Goal: Task Accomplishment & Management: Complete application form

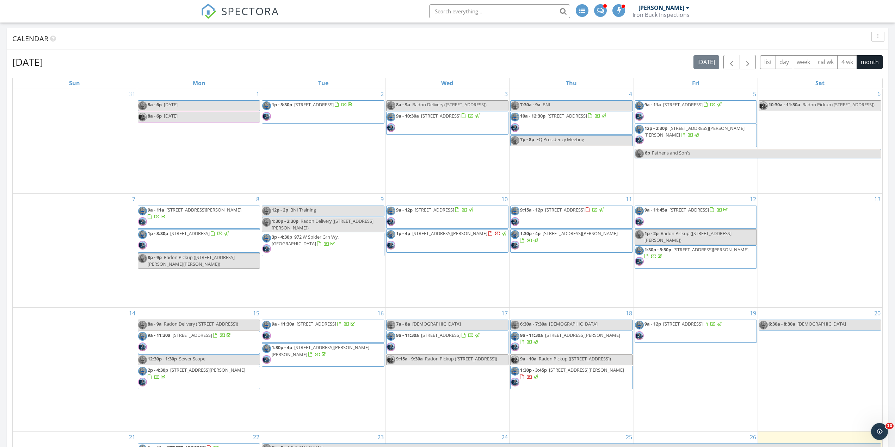
click at [591, 215] on span "9:15a - 12p 333 E 700 S, Farmington 84025" at bounding box center [557, 217] width 94 height 21
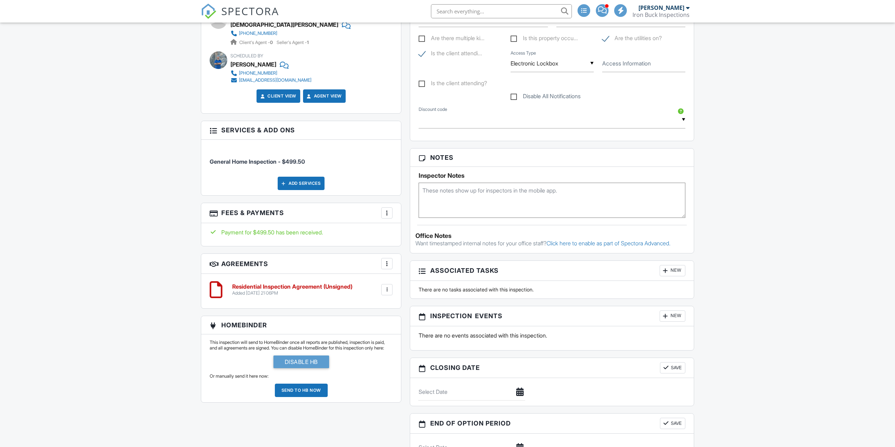
click at [312, 287] on h6 "Residential Inspection Agreement (Unsigned)" at bounding box center [292, 287] width 120 height 6
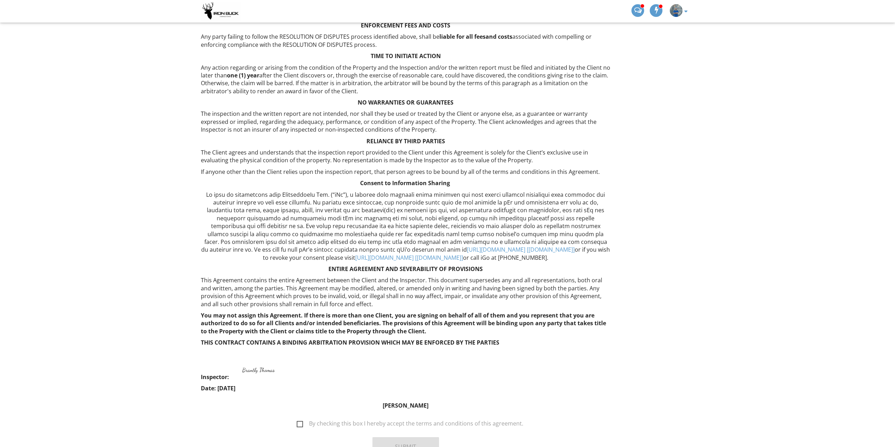
scroll to position [1114, 0]
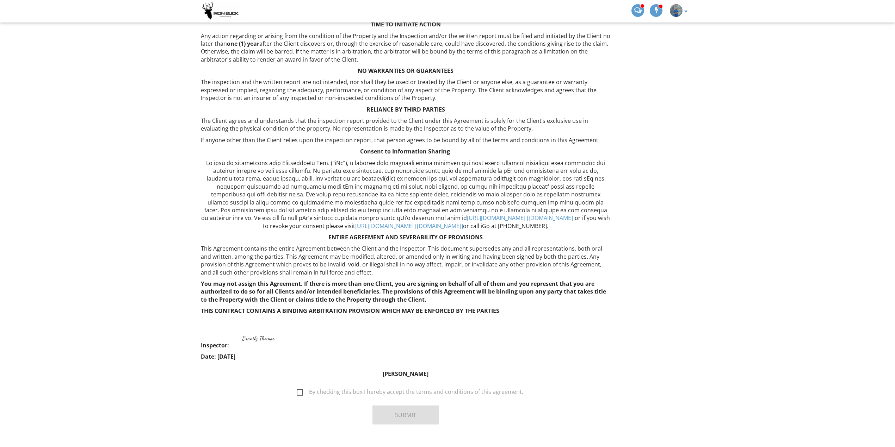
click at [299, 389] on label "By checking this box I hereby accept the terms and conditions of this agreement." at bounding box center [410, 393] width 227 height 9
click at [297, 386] on input "By checking this box I hereby accept the terms and conditions of this agreement." at bounding box center [294, 388] width 5 height 5
checkbox input "true"
click at [392, 406] on button "Submit" at bounding box center [405, 415] width 67 height 19
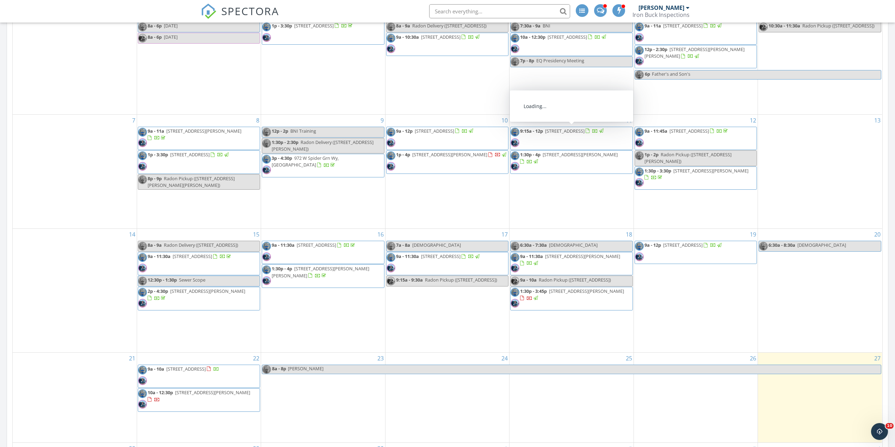
scroll to position [376, 0]
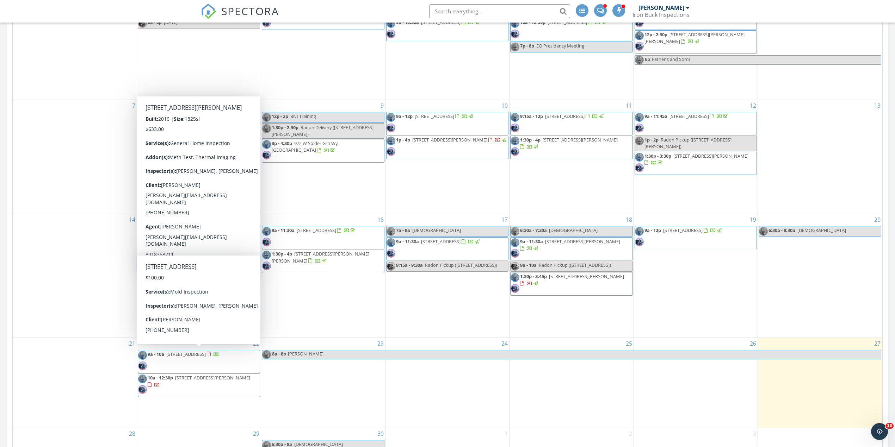
click at [206, 355] on span "[STREET_ADDRESS]" at bounding box center [185, 354] width 39 height 6
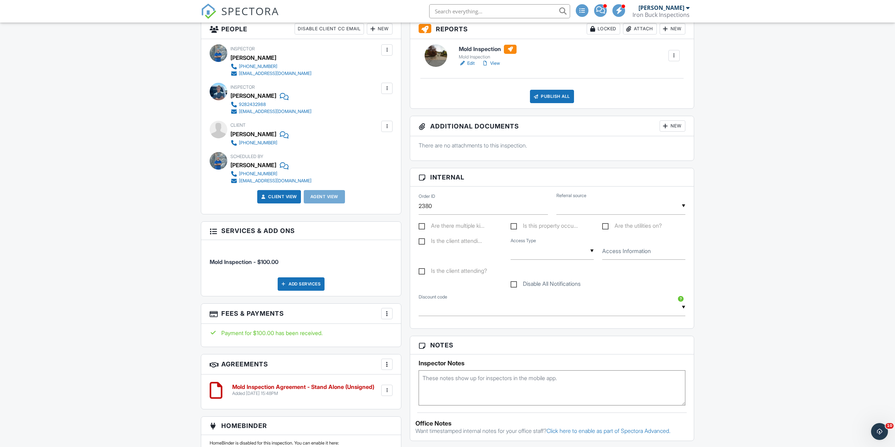
scroll to position [235, 0]
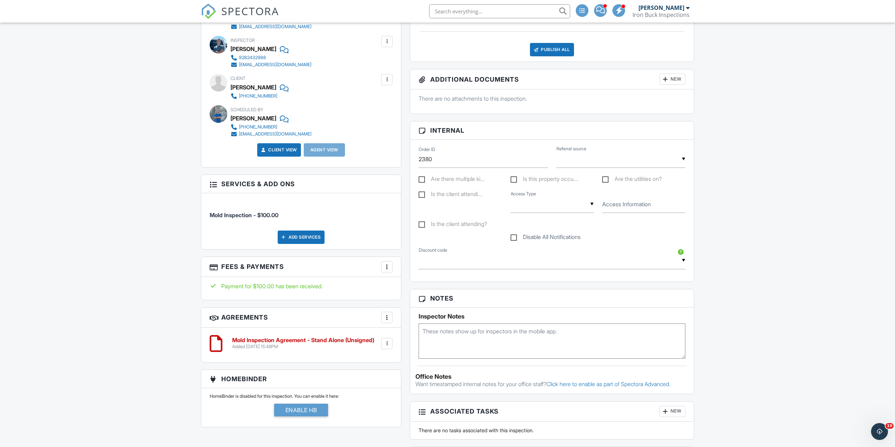
click at [386, 346] on div at bounding box center [386, 343] width 7 height 7
click at [373, 400] on li "Delete" at bounding box center [368, 399] width 40 height 18
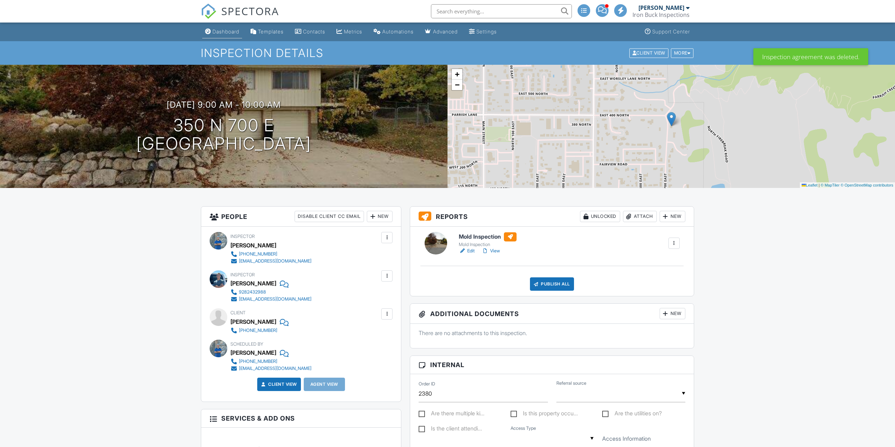
click at [216, 30] on div "Dashboard" at bounding box center [225, 32] width 27 height 6
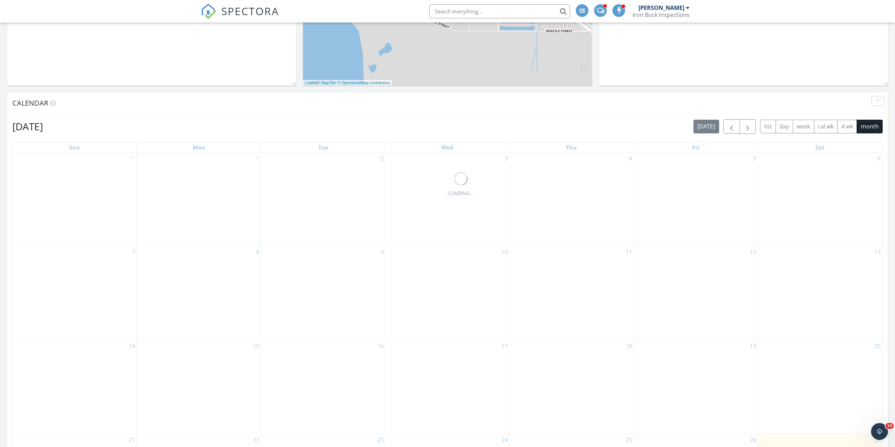
scroll to position [376, 0]
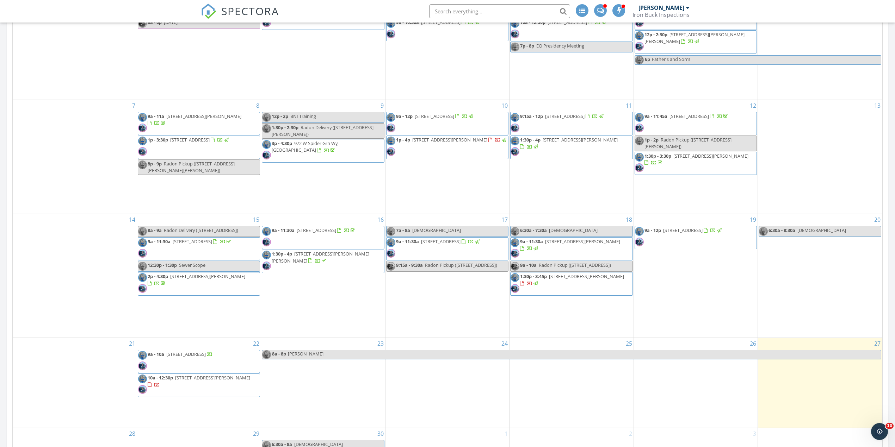
click at [221, 380] on span "[STREET_ADDRESS][PERSON_NAME]" at bounding box center [212, 378] width 75 height 6
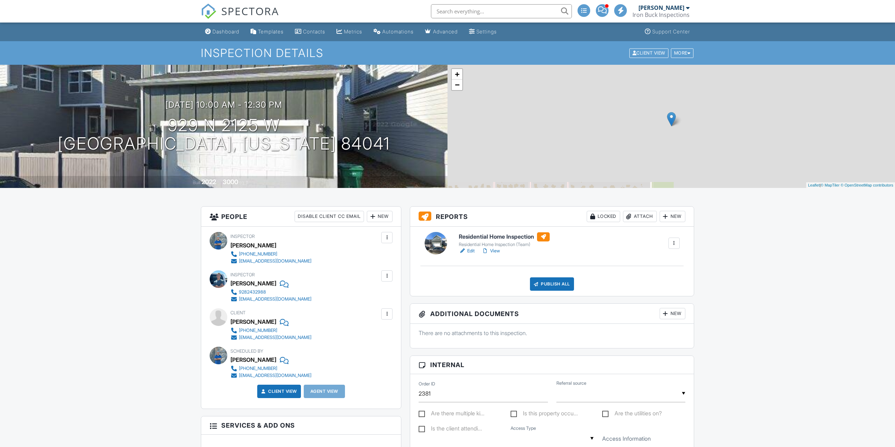
click at [688, 51] on div at bounding box center [688, 53] width 3 height 5
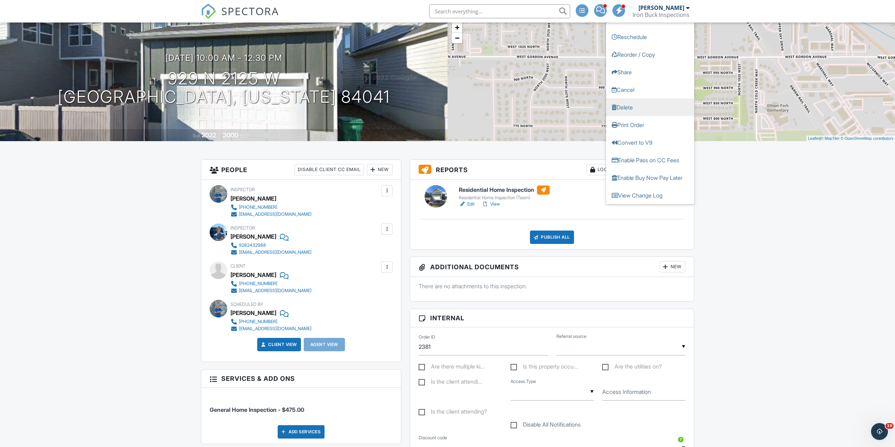
click at [643, 109] on link "Delete" at bounding box center [650, 107] width 88 height 18
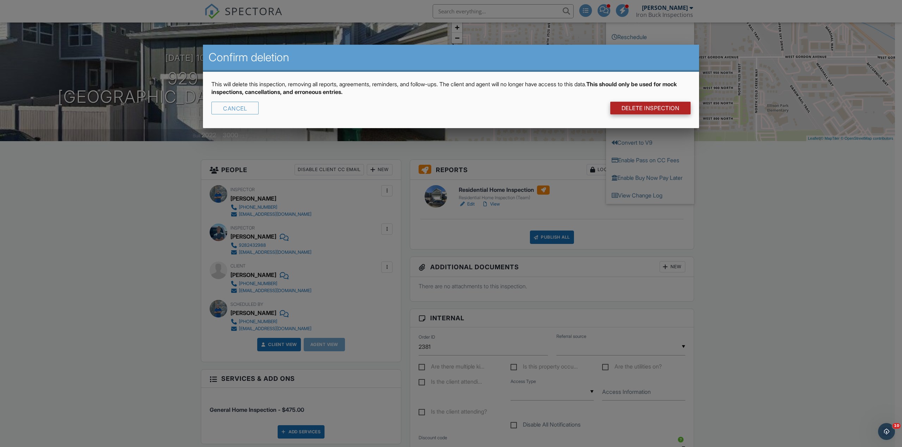
click at [652, 105] on link "DELETE Inspection" at bounding box center [650, 108] width 81 height 13
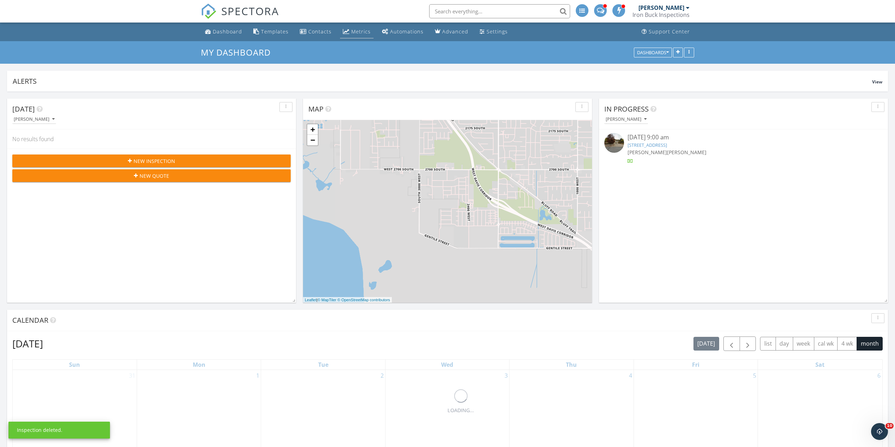
click at [361, 35] on div "Metrics" at bounding box center [360, 31] width 19 height 7
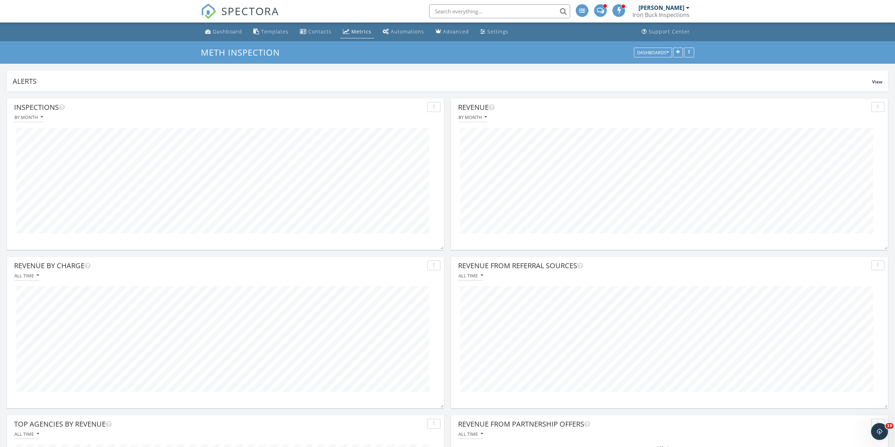
scroll to position [151, 437]
click at [224, 36] on link "Dashboard" at bounding box center [223, 31] width 43 height 13
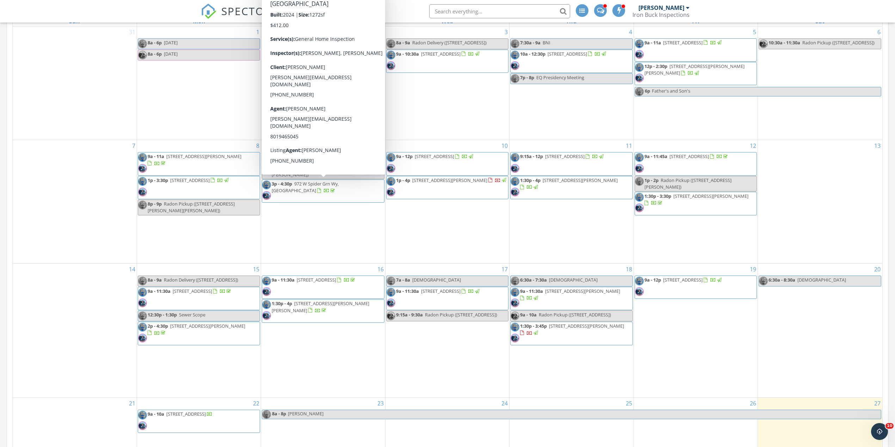
scroll to position [329, 0]
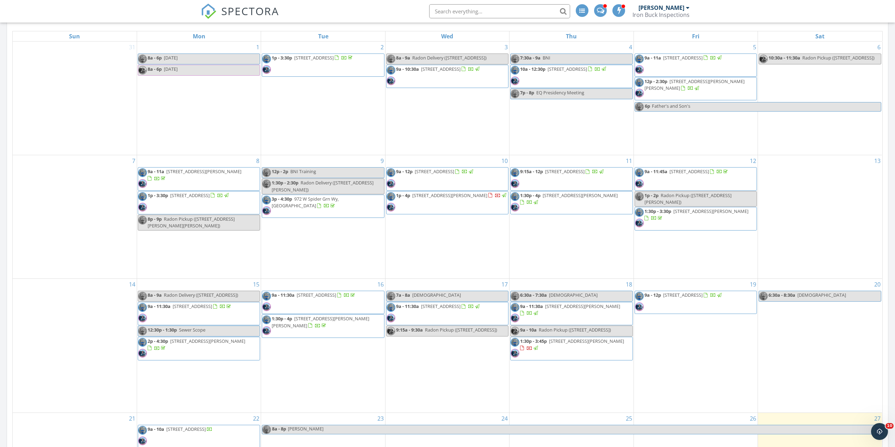
click at [600, 13] on span at bounding box center [600, 10] width 7 height 6
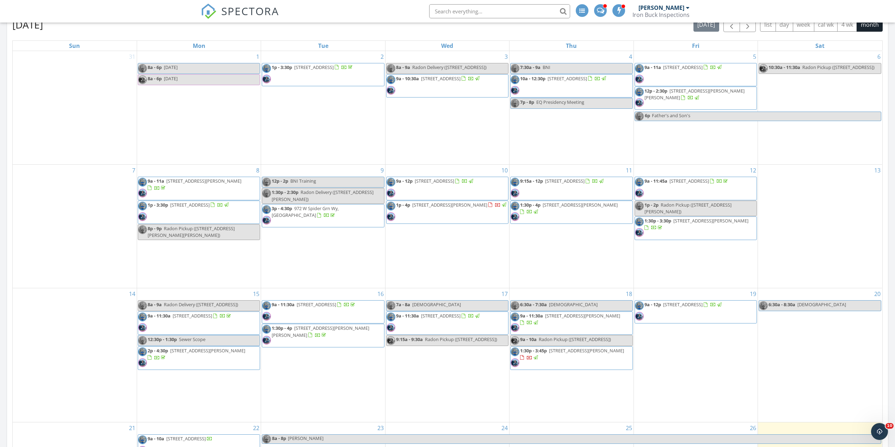
scroll to position [329, 0]
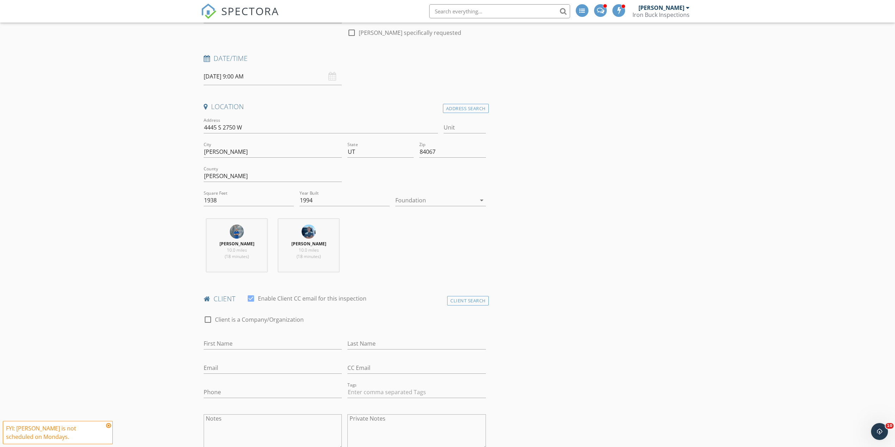
scroll to position [94, 0]
click at [233, 344] on input "First Name" at bounding box center [273, 341] width 138 height 12
type input "Javier"
click at [391, 338] on input "Last Name" at bounding box center [416, 341] width 138 height 12
type input "Melendez"
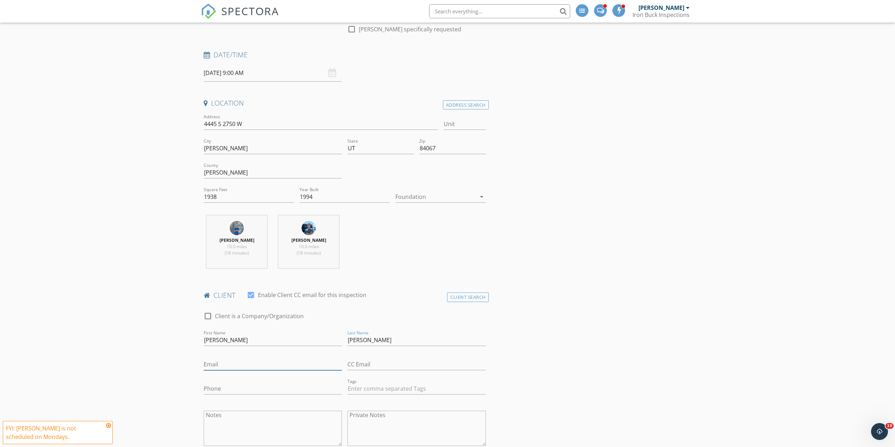
click at [296, 363] on input "Email" at bounding box center [273, 365] width 138 height 12
type input "javier.r.melendez@gmail.com"
click at [284, 385] on input "Phone" at bounding box center [273, 389] width 138 height 12
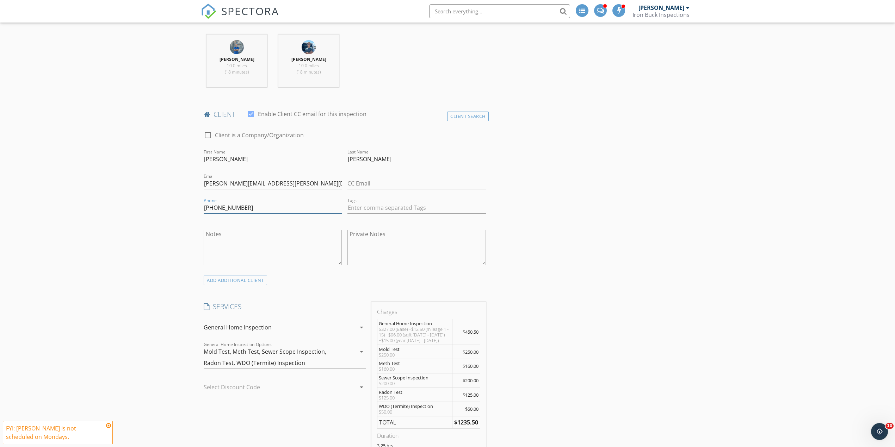
scroll to position [282, 0]
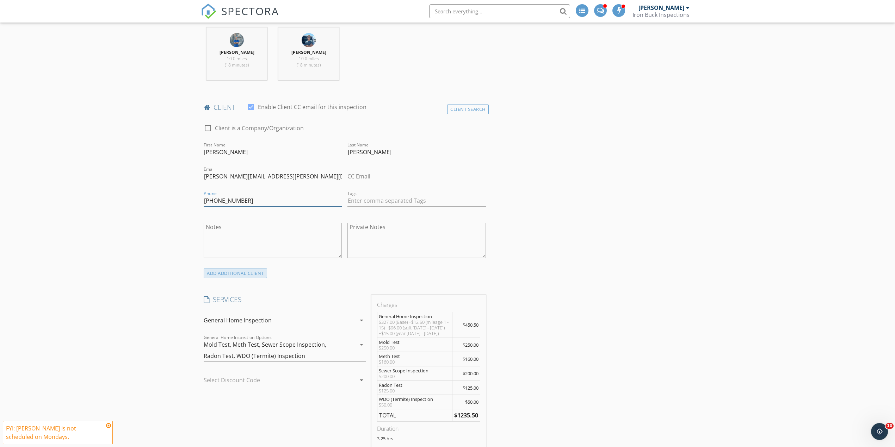
type input "702-306-3303"
click at [237, 276] on div "ADD ADDITIONAL client" at bounding box center [235, 274] width 63 height 10
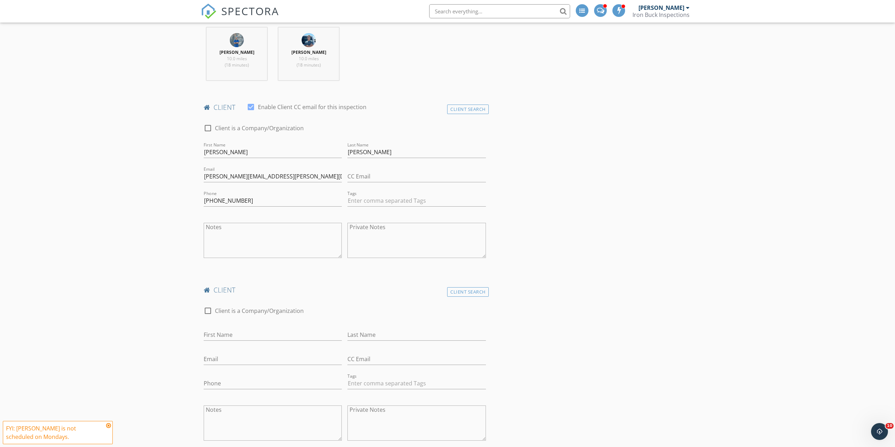
click at [233, 343] on div "First Name" at bounding box center [273, 338] width 138 height 19
click at [236, 337] on input "First Name" at bounding box center [273, 335] width 138 height 12
type input "Abigail"
drag, startPoint x: 364, startPoint y: 338, endPoint x: 353, endPoint y: 332, distance: 12.9
click at [364, 338] on input "Last Name" at bounding box center [416, 335] width 138 height 12
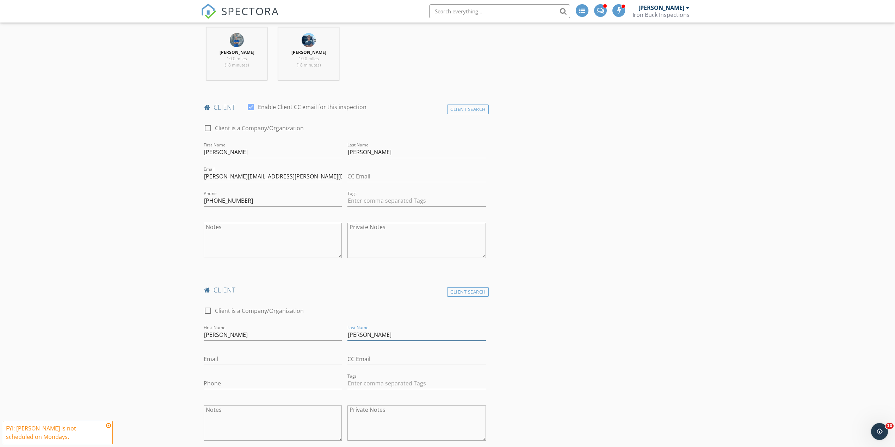
type input "Melendez"
click at [307, 361] on input "Email" at bounding box center [273, 360] width 138 height 12
type input "abbyrmelendez25@gmail.com"
click at [248, 380] on input "Phone" at bounding box center [273, 384] width 138 height 12
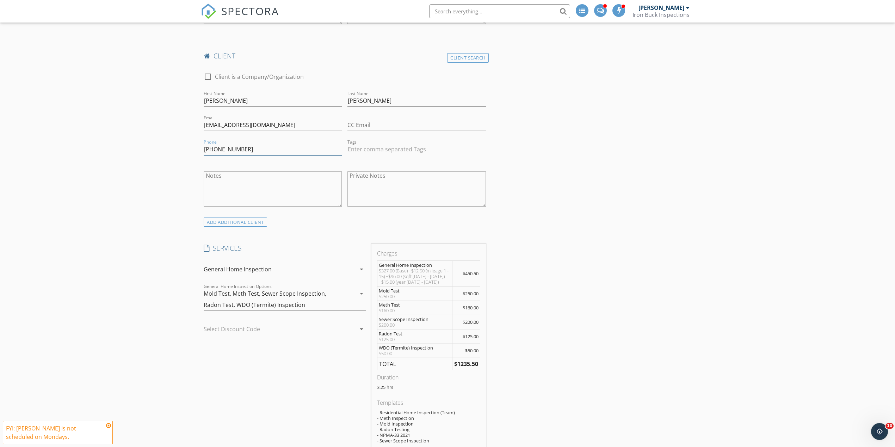
scroll to position [516, 0]
type input "919-534-6434"
click at [312, 301] on div "Mold Test, Meth Test, Sewer Scope Inspection, Radon Test, WDO (Termite) Inspect…" at bounding box center [280, 299] width 152 height 23
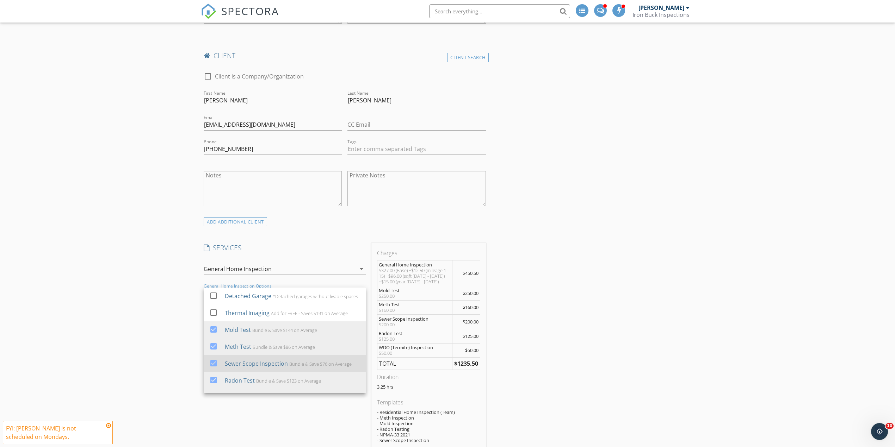
click at [241, 360] on div "Sewer Scope Inspection" at bounding box center [256, 364] width 63 height 8
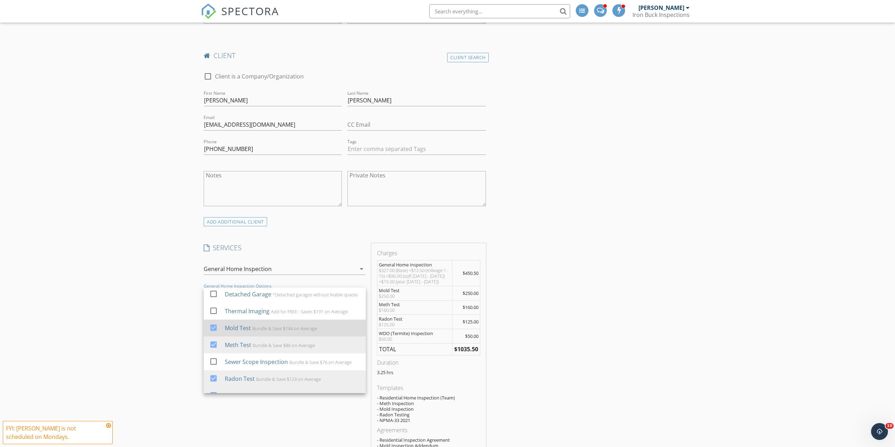
scroll to position [0, 0]
click at [248, 334] on div "Mold Test" at bounding box center [238, 330] width 26 height 8
click at [241, 334] on div "Mold Test" at bounding box center [238, 330] width 26 height 8
click at [244, 351] on div "Meth Test" at bounding box center [238, 347] width 26 height 8
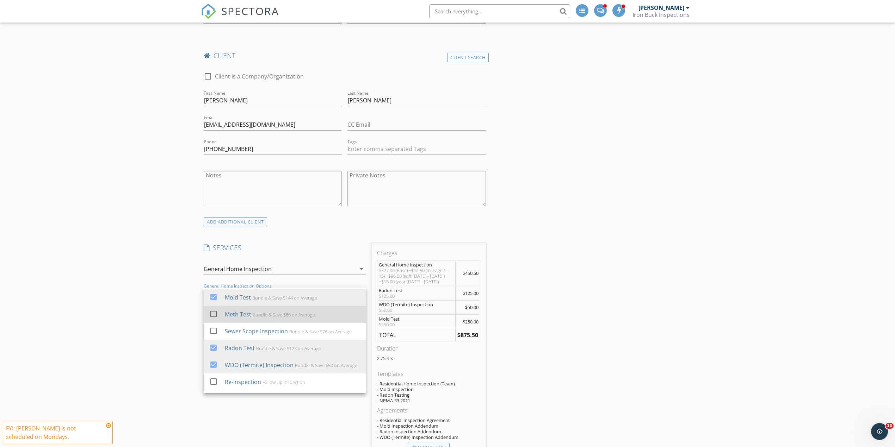
scroll to position [47, 0]
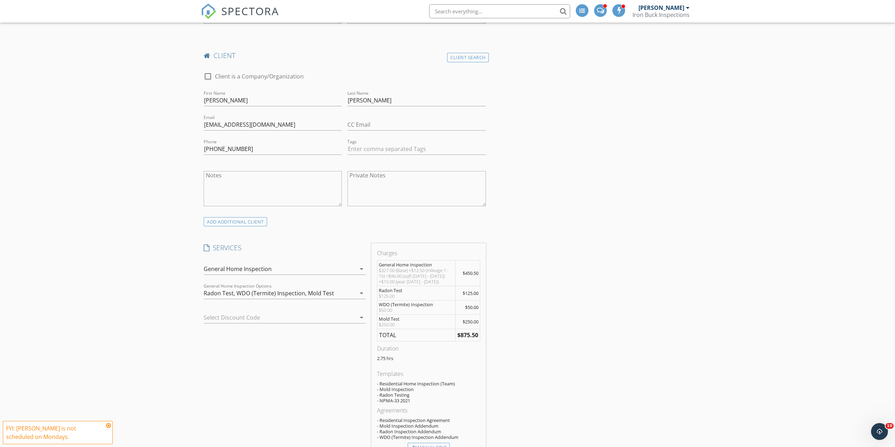
drag, startPoint x: 260, startPoint y: 319, endPoint x: 266, endPoint y: 318, distance: 6.0
click at [260, 319] on div at bounding box center [275, 317] width 142 height 11
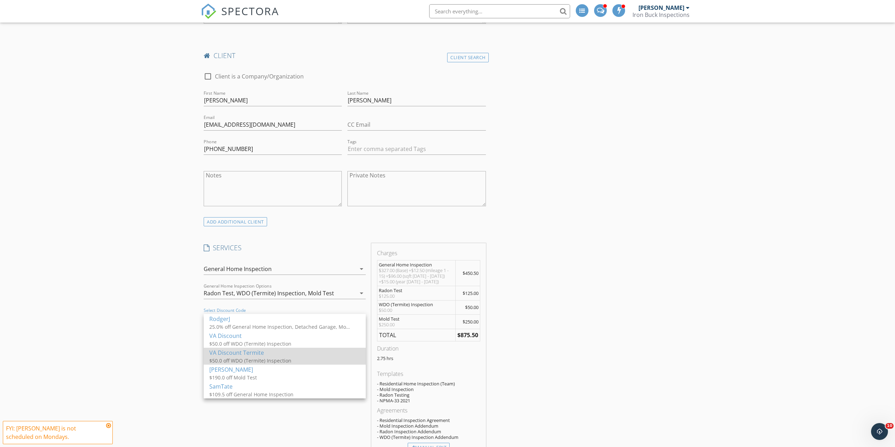
click at [252, 357] on div "$50.0 off WDO (Termite) Inspection" at bounding box center [279, 360] width 141 height 7
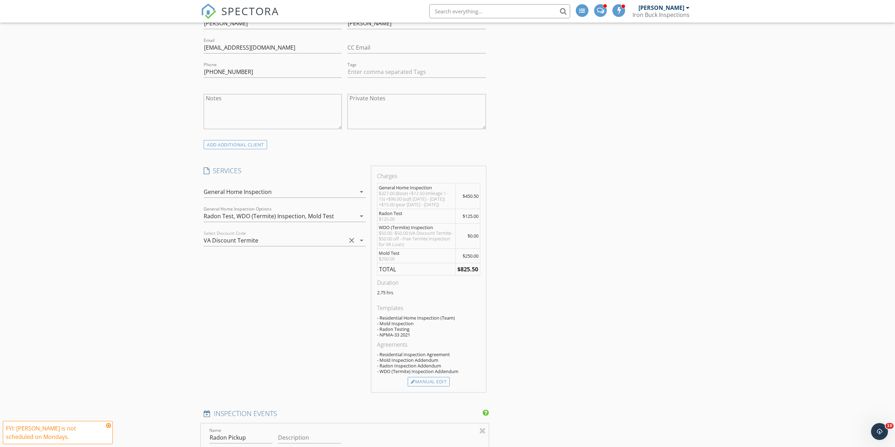
scroll to position [611, 0]
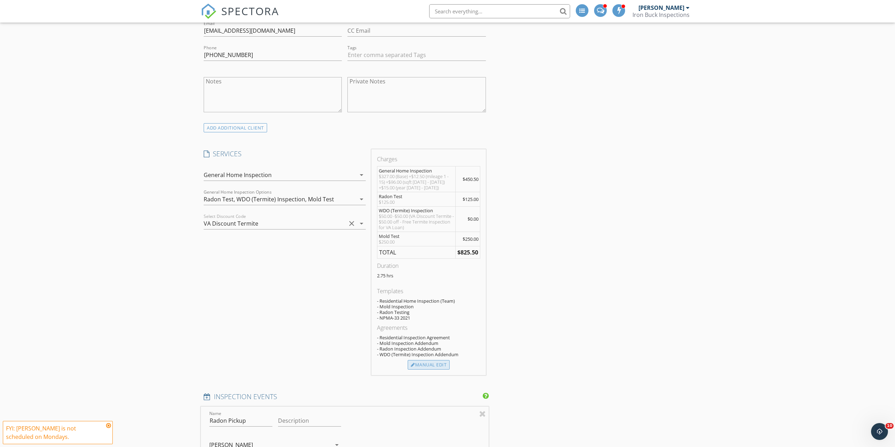
click at [435, 367] on div "Manual Edit" at bounding box center [429, 365] width 42 height 10
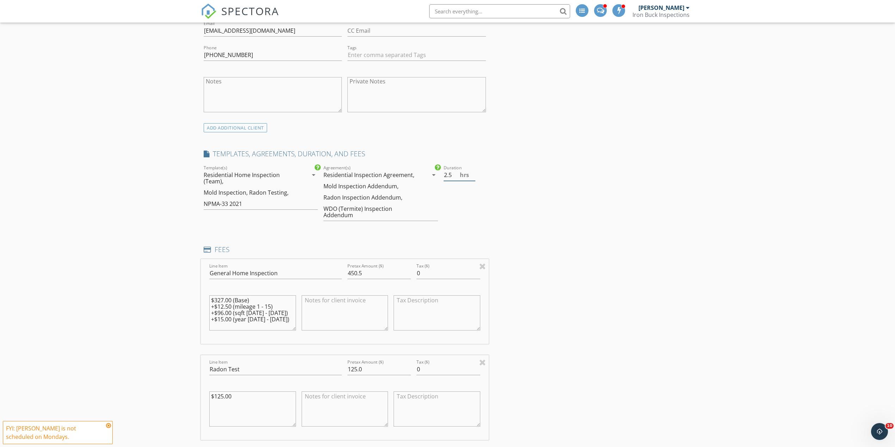
type input "2.5"
click at [472, 178] on input "2.5" at bounding box center [460, 175] width 32 height 12
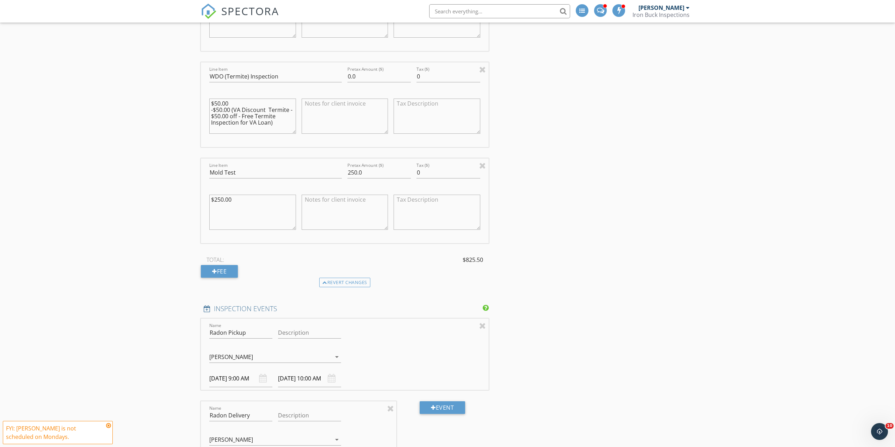
scroll to position [1080, 0]
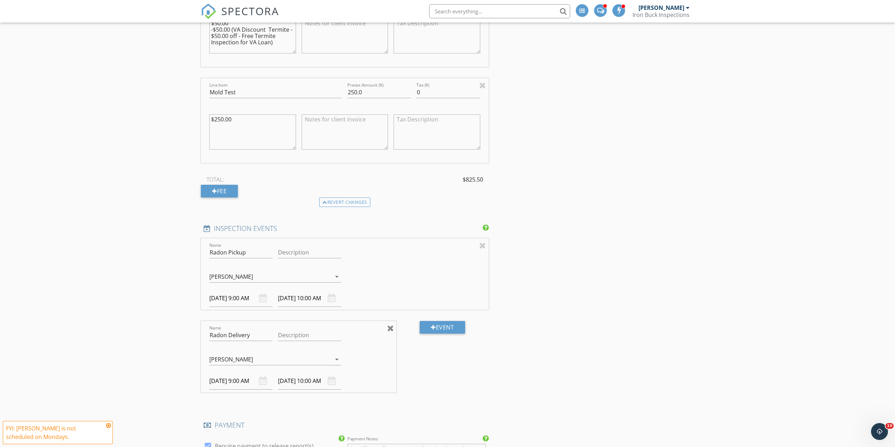
click at [393, 333] on div at bounding box center [390, 328] width 7 height 8
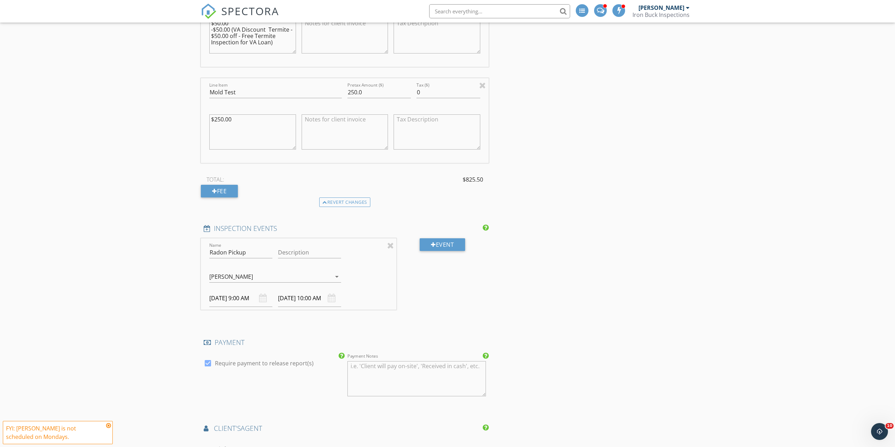
click at [247, 302] on input "09/29/2025 9:00 AM" at bounding box center [240, 298] width 63 height 17
type input "10/01/2025 9:00 AM"
type input "10/01/2025 10:00 AM"
select select "9"
click at [255, 302] on input "10/01/2025 9:00 AM" at bounding box center [240, 298] width 63 height 17
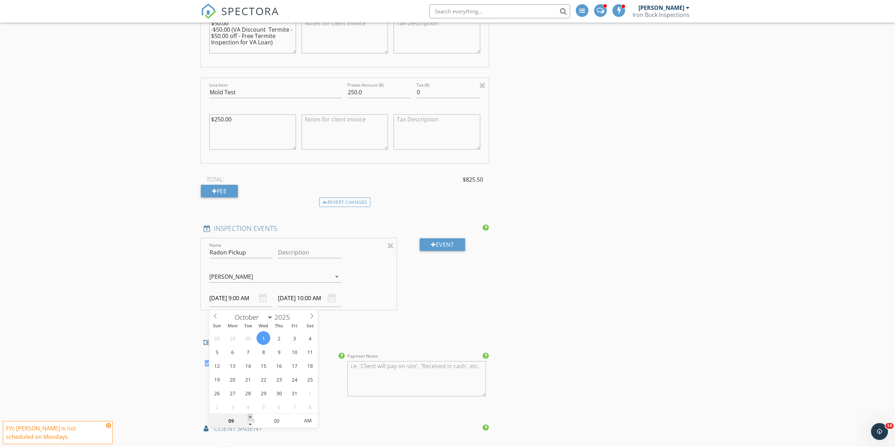
type input "10/01/2025 10:00 AM"
type input "10"
click at [252, 419] on span at bounding box center [250, 417] width 5 height 7
type input "10/01/2025 11:00 AM"
type input "10/01/2025 9:00 AM"
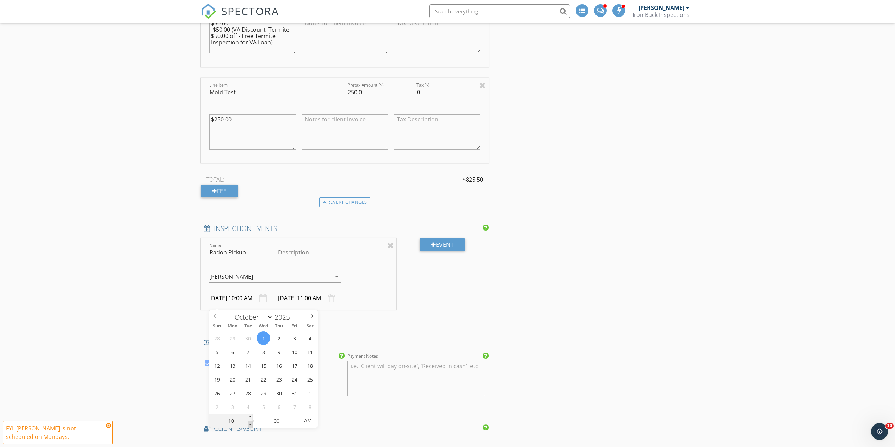
type input "09"
click at [249, 423] on span at bounding box center [250, 424] width 5 height 7
type input "10/01/2025 10:00 AM"
type input "10/01/2025 9:05 AM"
type input "05"
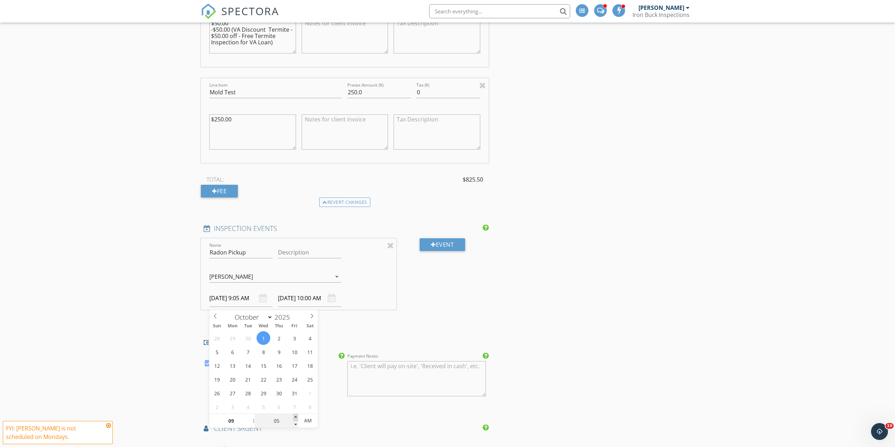
click at [293, 418] on span at bounding box center [295, 417] width 5 height 7
type input "10/01/2025 9:10 AM"
type input "10"
click at [293, 418] on span at bounding box center [295, 417] width 5 height 7
type input "10/01/2025 9:15 AM"
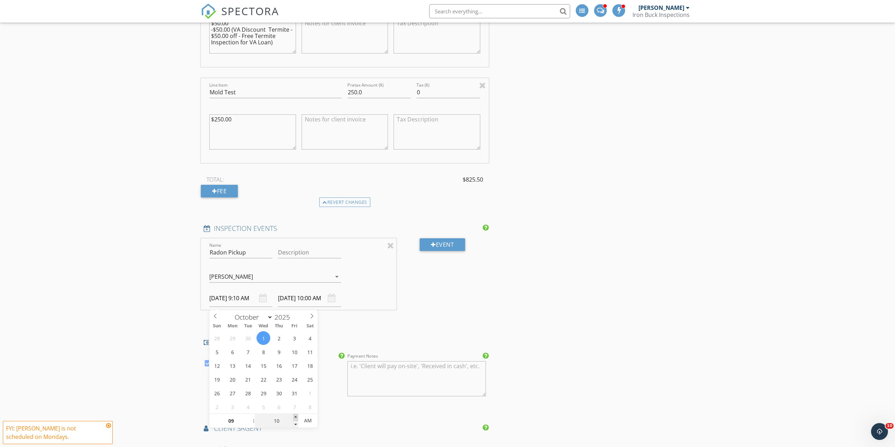
type input "15"
click at [293, 418] on span at bounding box center [295, 417] width 5 height 7
type input "10/01/2025 10:15 AM"
click at [352, 329] on div "INSPECTOR(S) check_box Brantly Thomas PRIMARY check_box Rev Brimhall Brantly Th…" at bounding box center [345, 4] width 288 height 2004
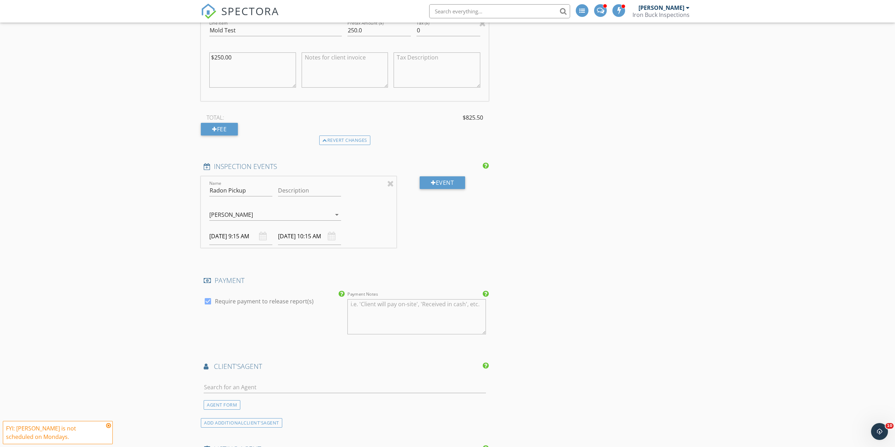
scroll to position [1268, 0]
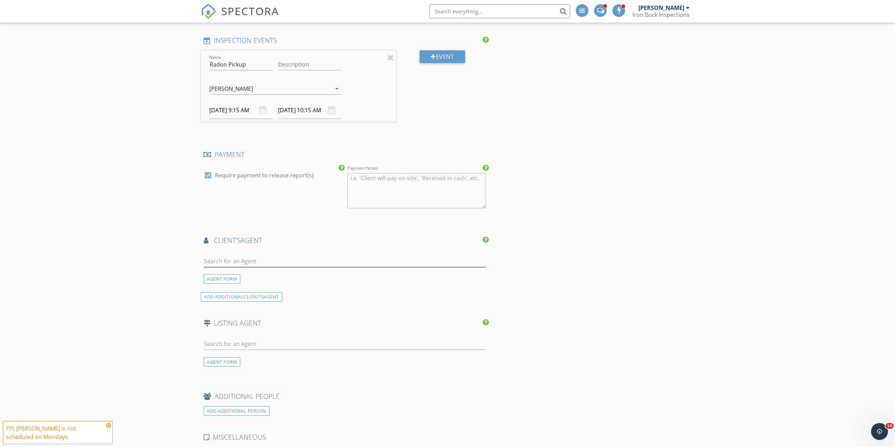
click at [244, 266] on input "text" at bounding box center [345, 262] width 282 height 12
type input "aaron"
click at [254, 281] on div "Aaron Pennington" at bounding box center [246, 277] width 44 height 8
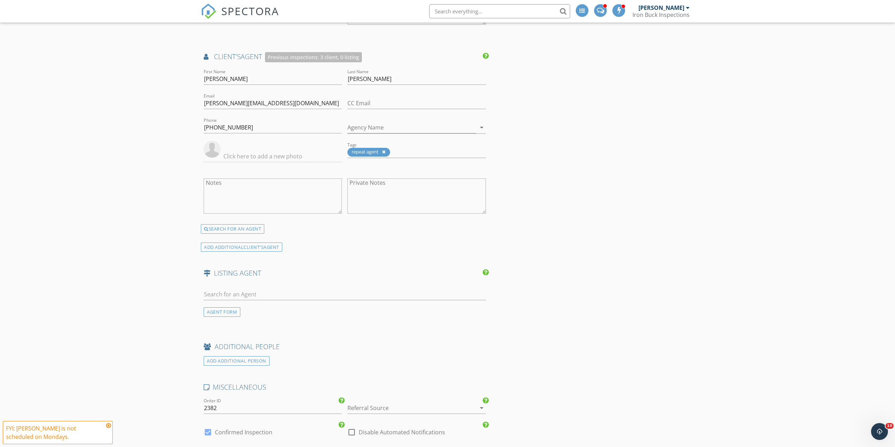
scroll to position [1456, 0]
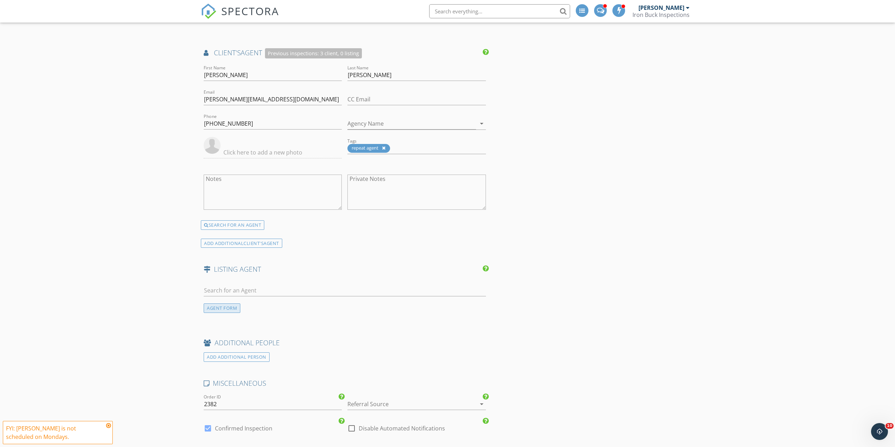
click at [215, 310] on div "AGENT FORM" at bounding box center [222, 309] width 37 height 10
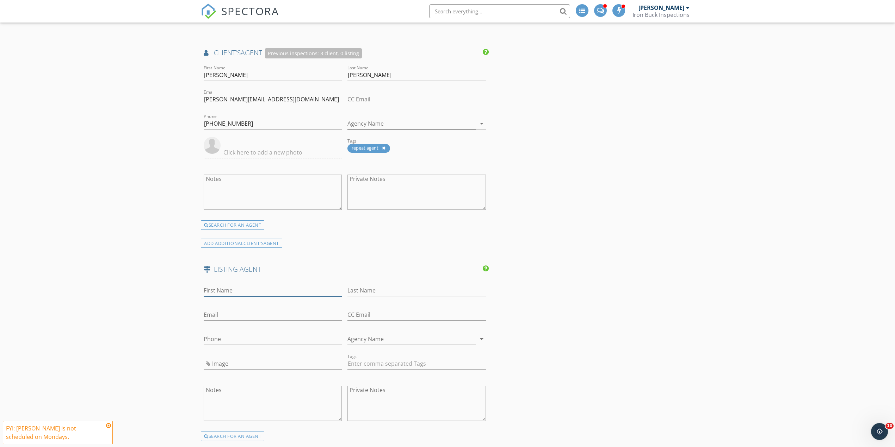
click at [230, 295] on input "First Name" at bounding box center [273, 291] width 138 height 12
type input "Stephanie"
click at [365, 297] on input "Last Name" at bounding box center [416, 291] width 138 height 12
type input "Phipps"
click at [219, 337] on input "Phone" at bounding box center [273, 340] width 138 height 12
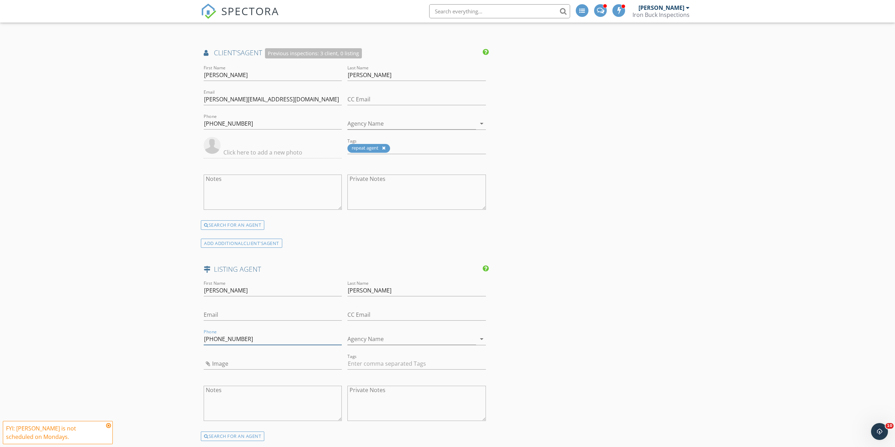
type input "801-814-3609"
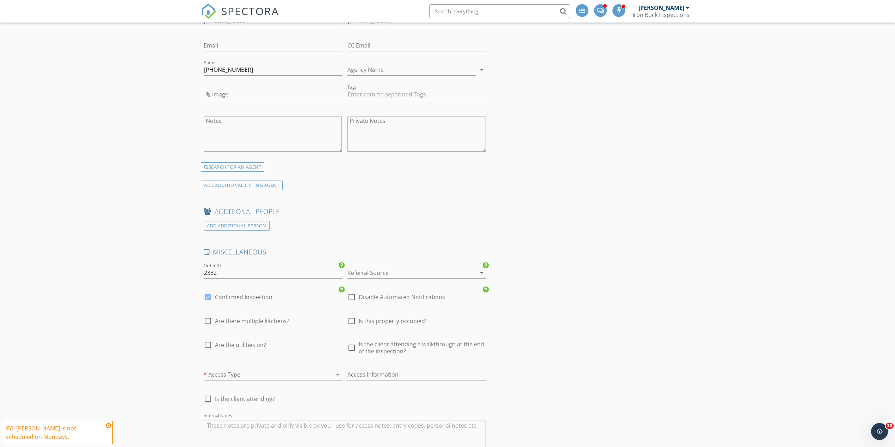
scroll to position [1738, 0]
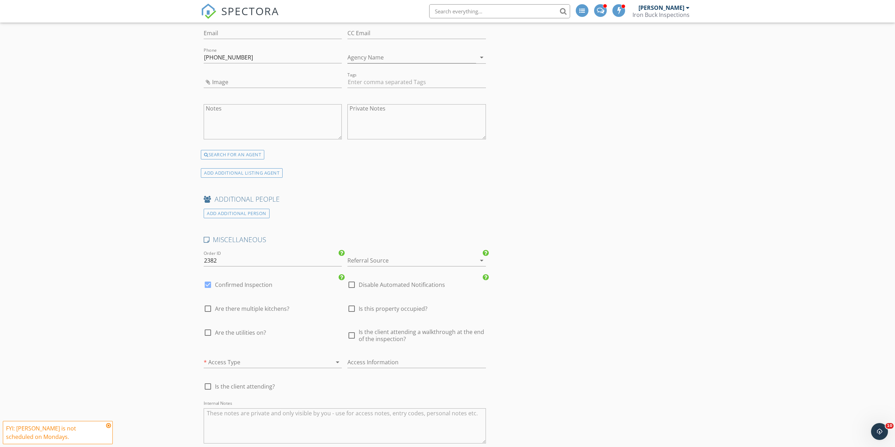
click at [249, 336] on span "Are the utilities on?" at bounding box center [240, 332] width 51 height 7
checkbox input "true"
type input "2.75"
click at [385, 340] on span "Is the client attending a walkthrough at the end of the inspection?" at bounding box center [422, 336] width 127 height 14
checkbox input "true"
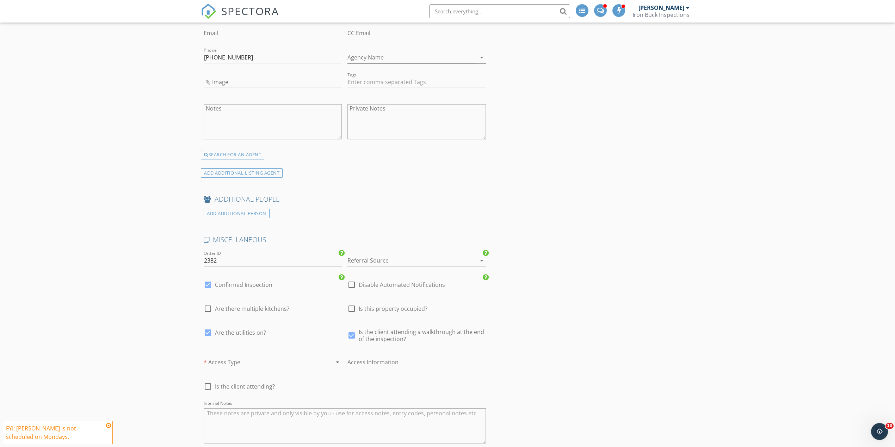
type input "2.75"
click at [393, 312] on span "Is this property occupied?" at bounding box center [393, 308] width 69 height 7
checkbox input "true"
drag, startPoint x: 279, startPoint y: 373, endPoint x: 282, endPoint y: 368, distance: 6.2
click at [279, 372] on div "* Access Type arrow_drop_down" at bounding box center [273, 366] width 138 height 19
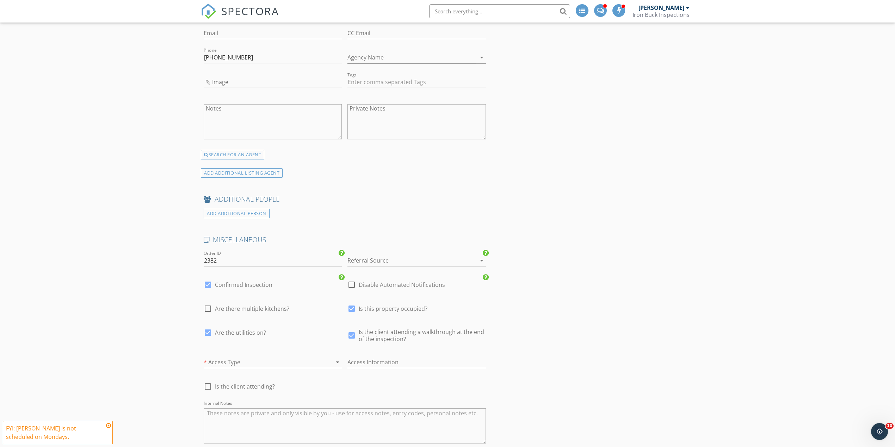
click at [279, 365] on div at bounding box center [263, 362] width 118 height 11
drag, startPoint x: 226, startPoint y: 370, endPoint x: 202, endPoint y: 365, distance: 24.5
click at [223, 370] on div "Electronic Lockbox" at bounding box center [272, 369] width 127 height 8
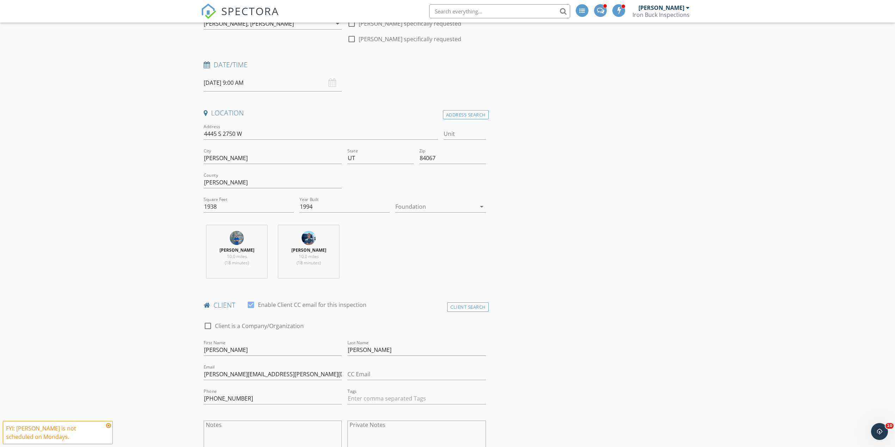
scroll to position [0, 0]
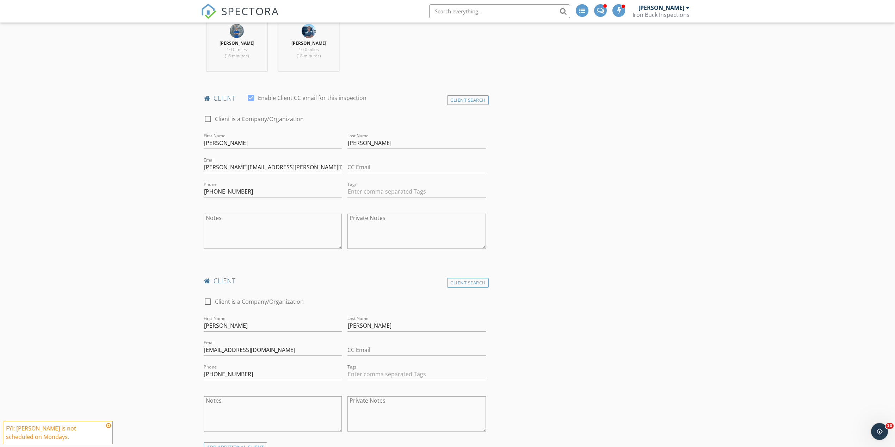
scroll to position [423, 0]
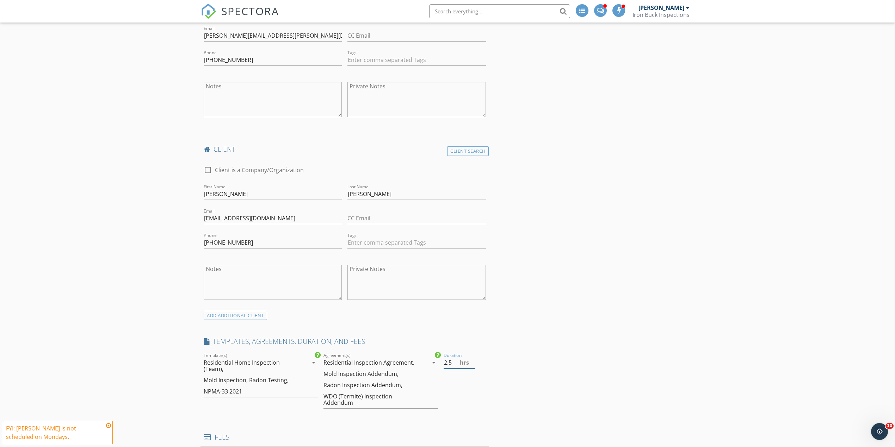
type input "2.5"
click at [471, 367] on input "2.5" at bounding box center [460, 363] width 32 height 12
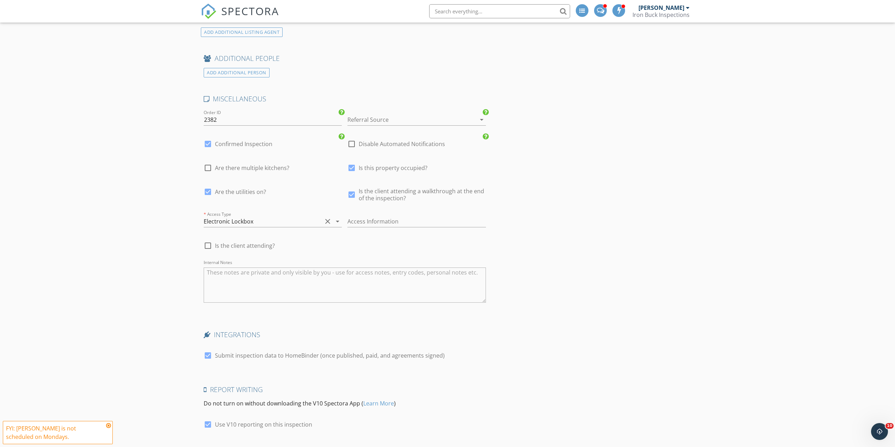
scroll to position [1972, 0]
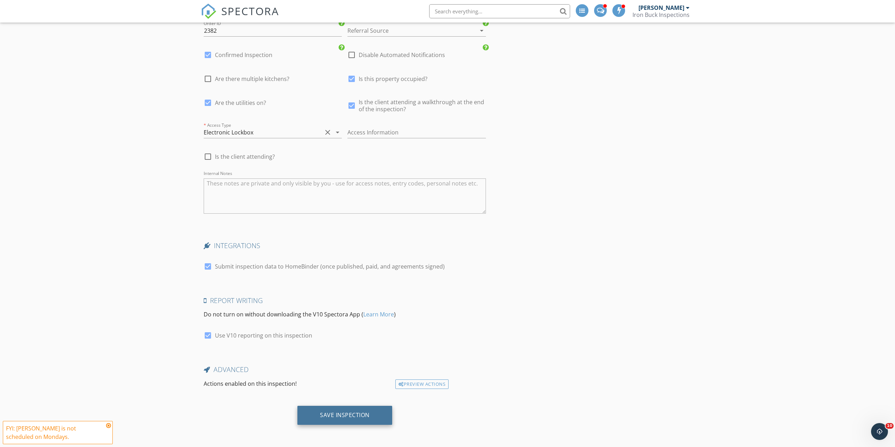
click at [338, 415] on div "Save Inspection" at bounding box center [345, 415] width 50 height 7
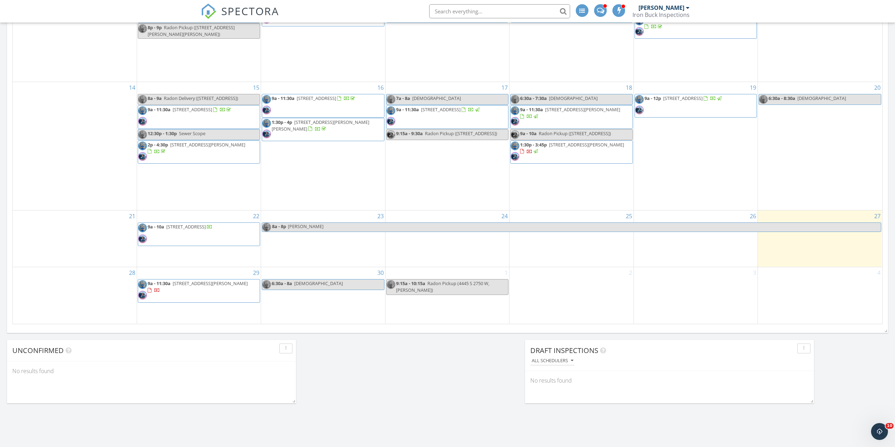
scroll to position [516, 0]
drag, startPoint x: 345, startPoint y: 282, endPoint x: 298, endPoint y: 286, distance: 47.7
click at [298, 286] on link "6:30a - 8a [DEMOGRAPHIC_DATA]" at bounding box center [323, 284] width 122 height 11
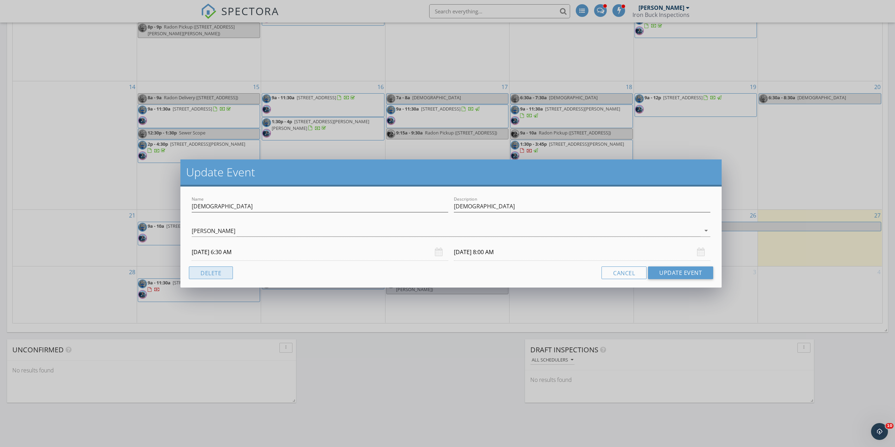
click at [206, 274] on button "Delete" at bounding box center [211, 273] width 44 height 13
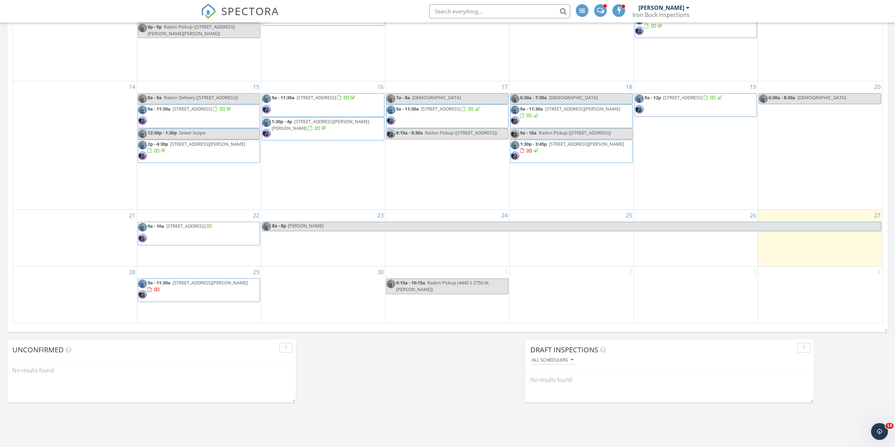
click at [447, 402] on div "[DATE] [PERSON_NAME] No results found New Inspection New Quote Map + − Leaflet …" at bounding box center [447, 27] width 895 height 905
